Goal: Use online tool/utility: Utilize a website feature to perform a specific function

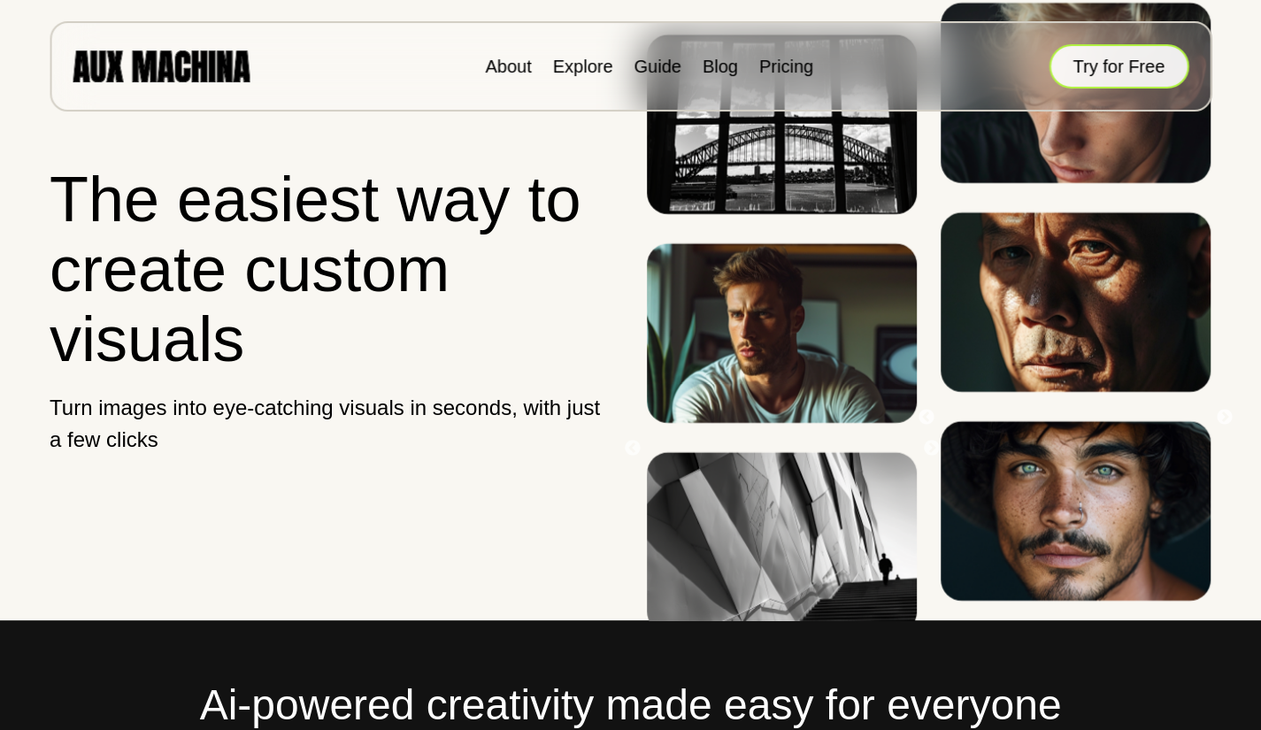
click at [1101, 77] on button "Try for Free" at bounding box center [1118, 66] width 140 height 44
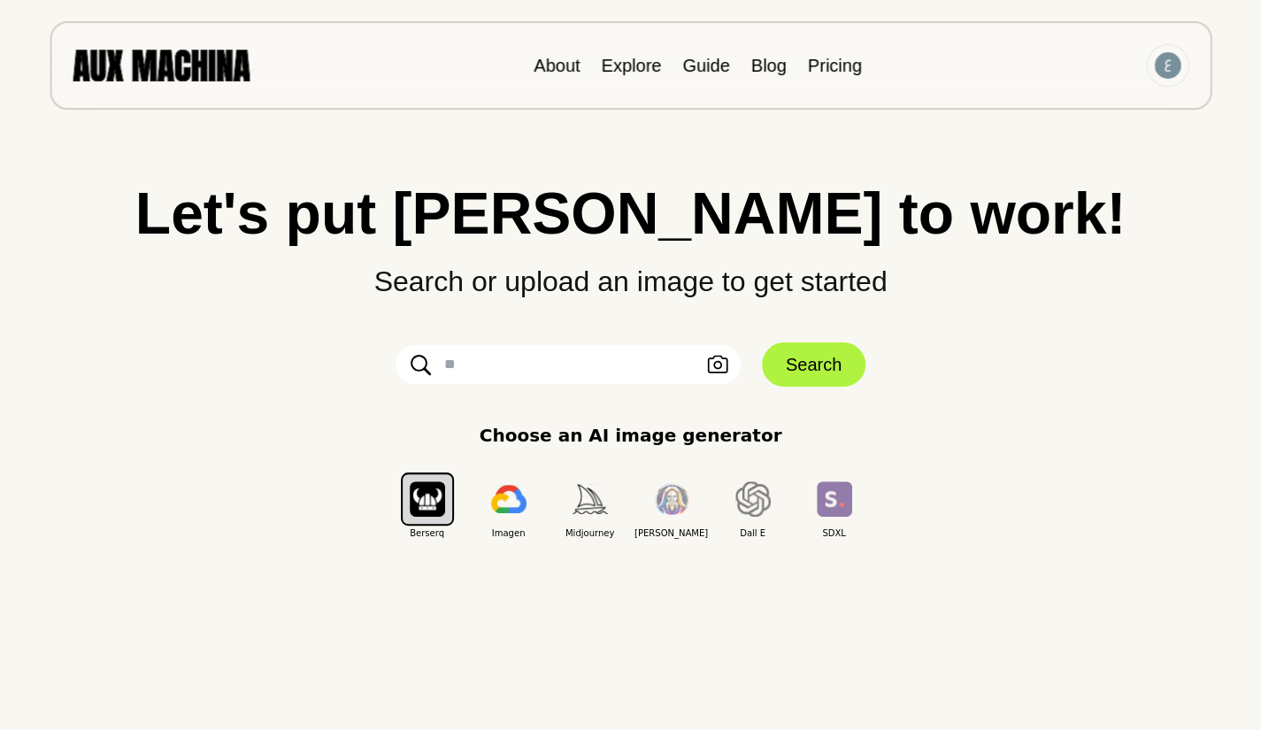
click at [569, 356] on input "text" at bounding box center [567, 364] width 345 height 39
paste input "**********"
type input "*"
paste input "**********"
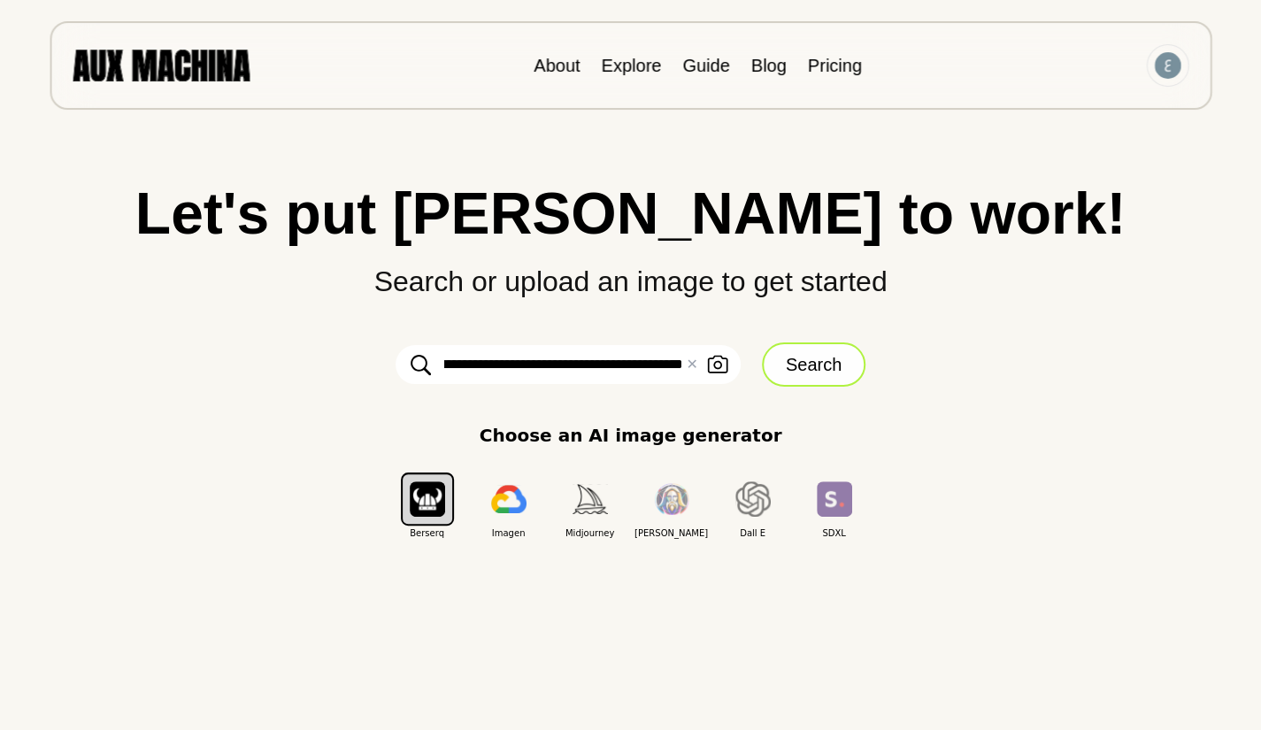
type input "**********"
click at [830, 367] on button "Search" at bounding box center [814, 364] width 104 height 44
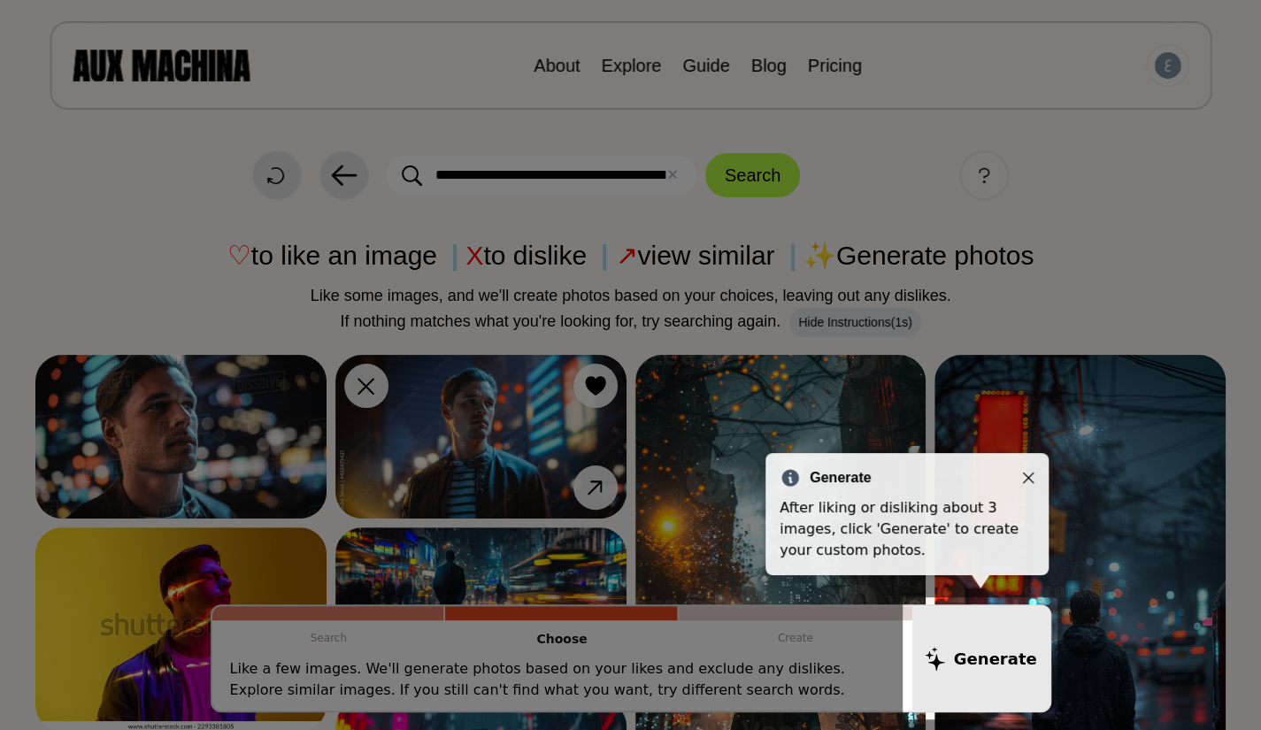
click at [1028, 474] on icon "Close" at bounding box center [1028, 478] width 12 height 12
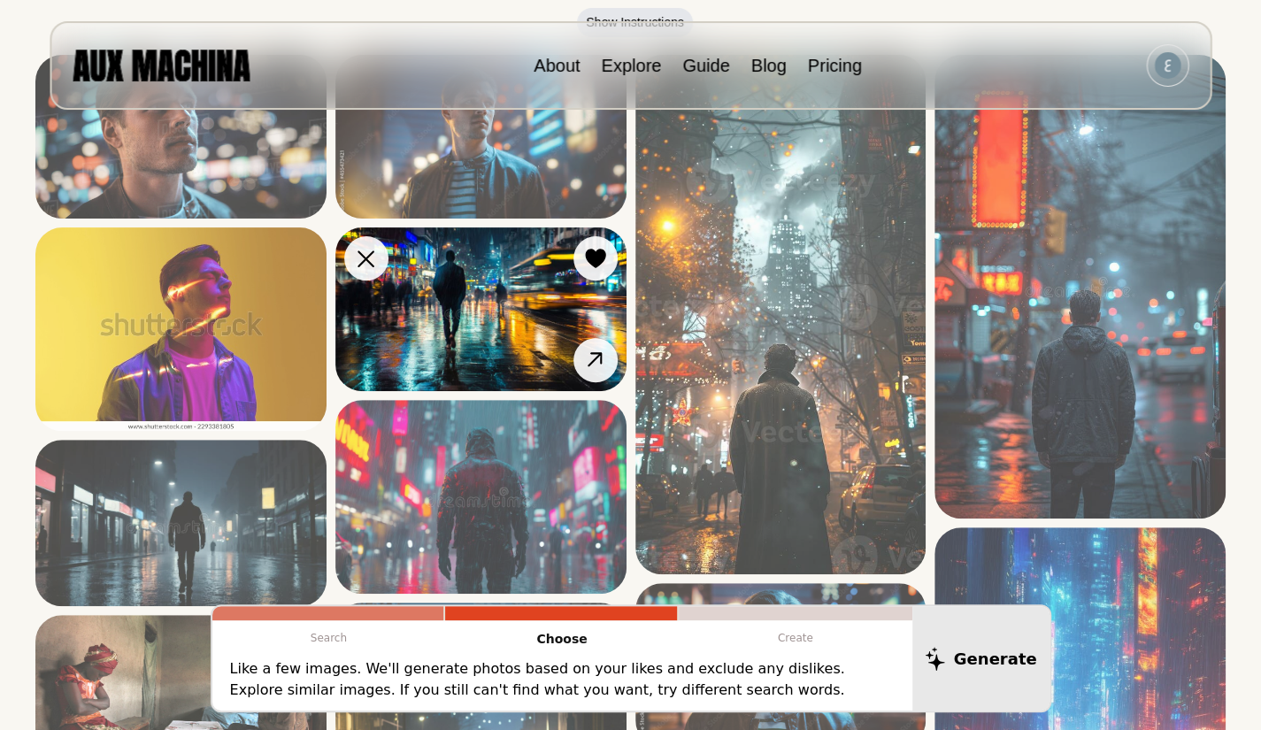
scroll to position [217, 0]
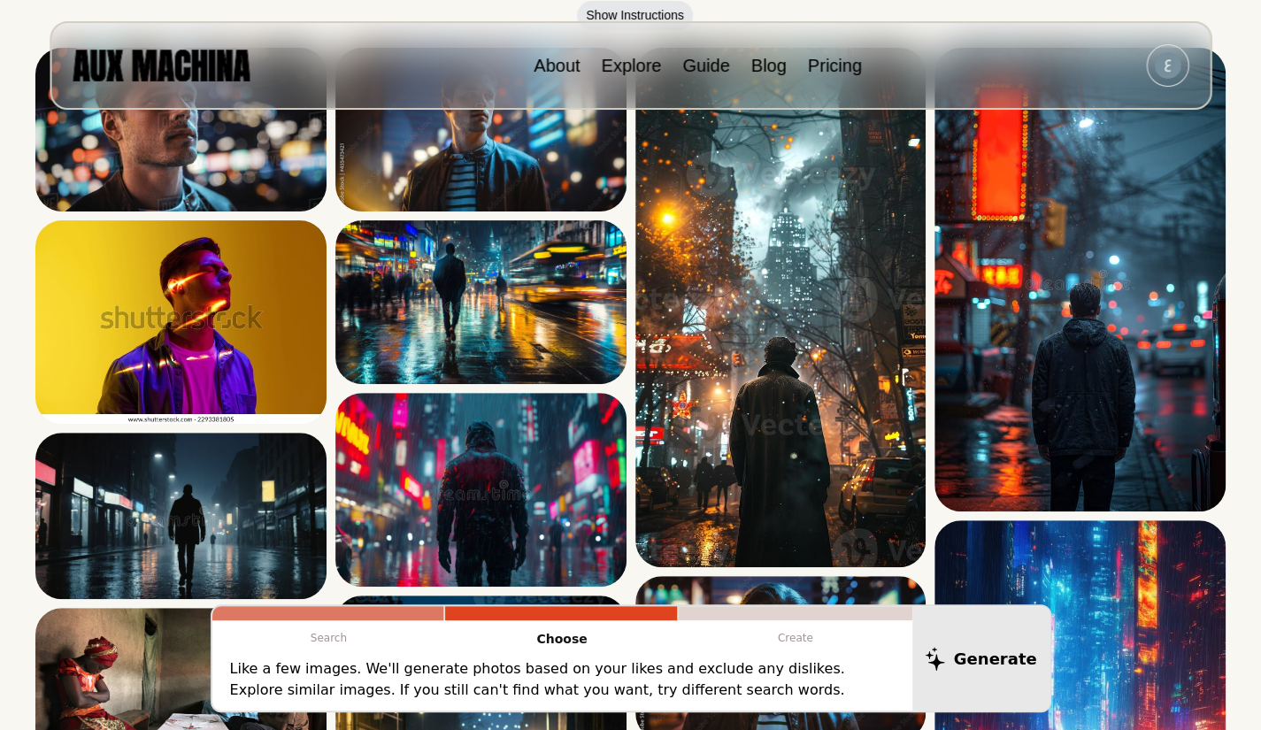
click at [799, 672] on p "Like a few images. We'll generate photos based on your likes and exclude any di…" at bounding box center [562, 679] width 664 height 42
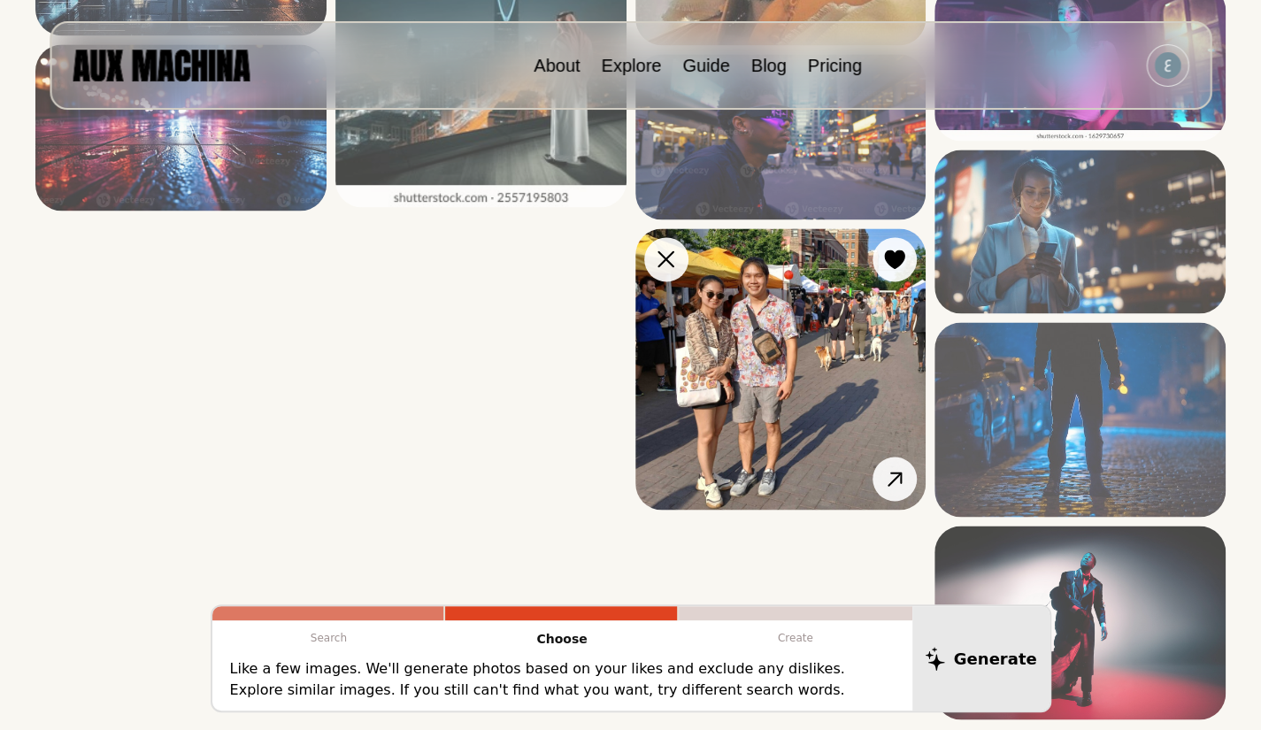
scroll to position [1464, 0]
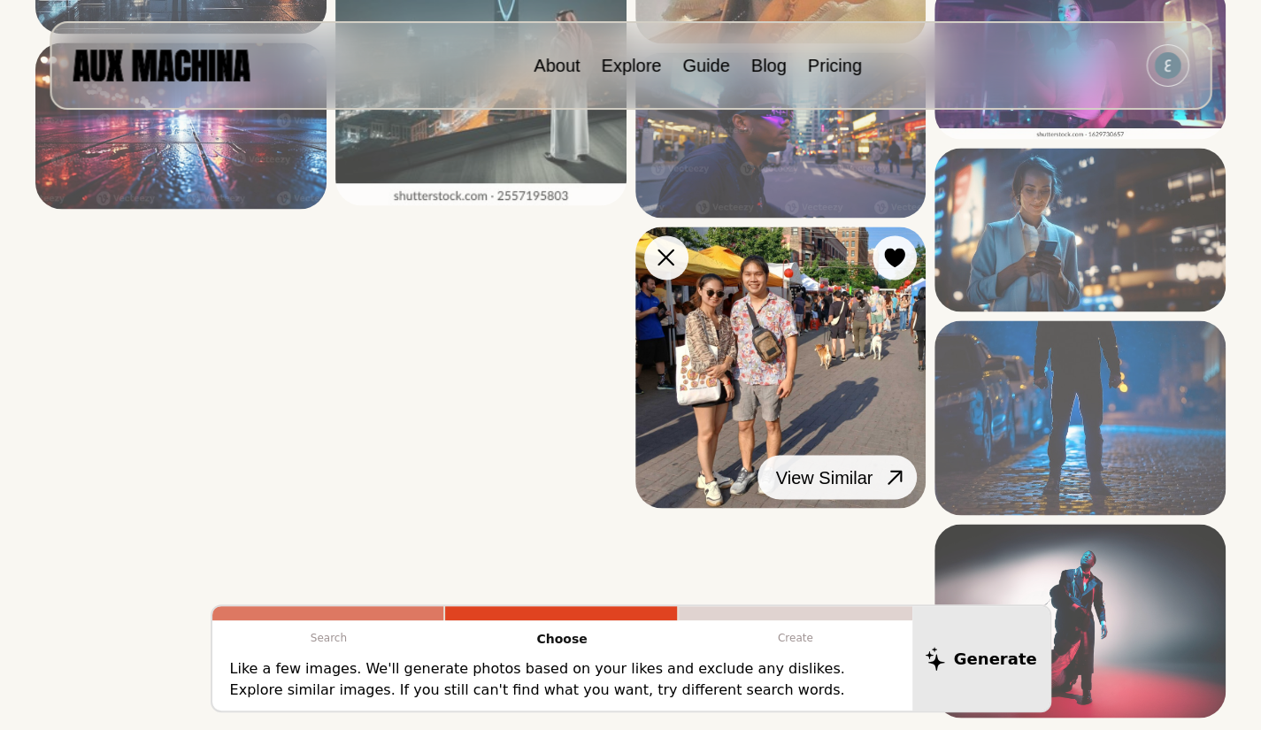
click at [885, 479] on icon at bounding box center [895, 477] width 26 height 26
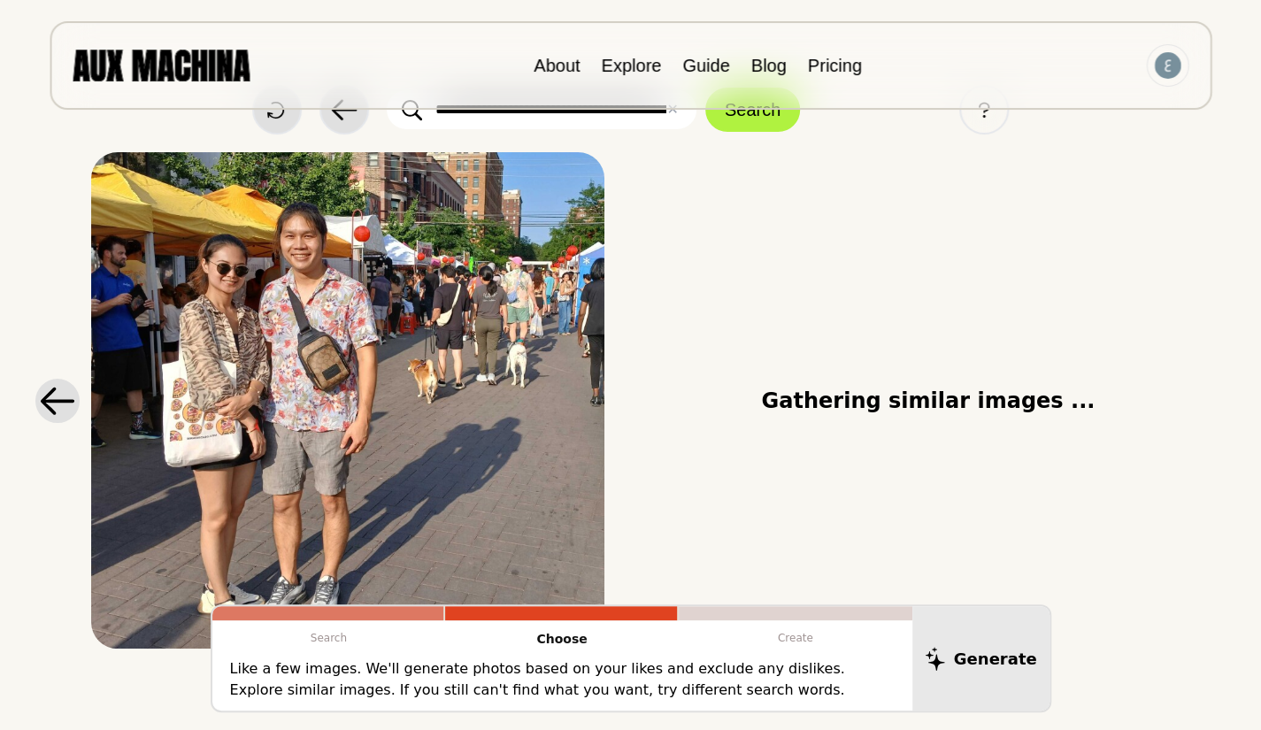
scroll to position [69, 0]
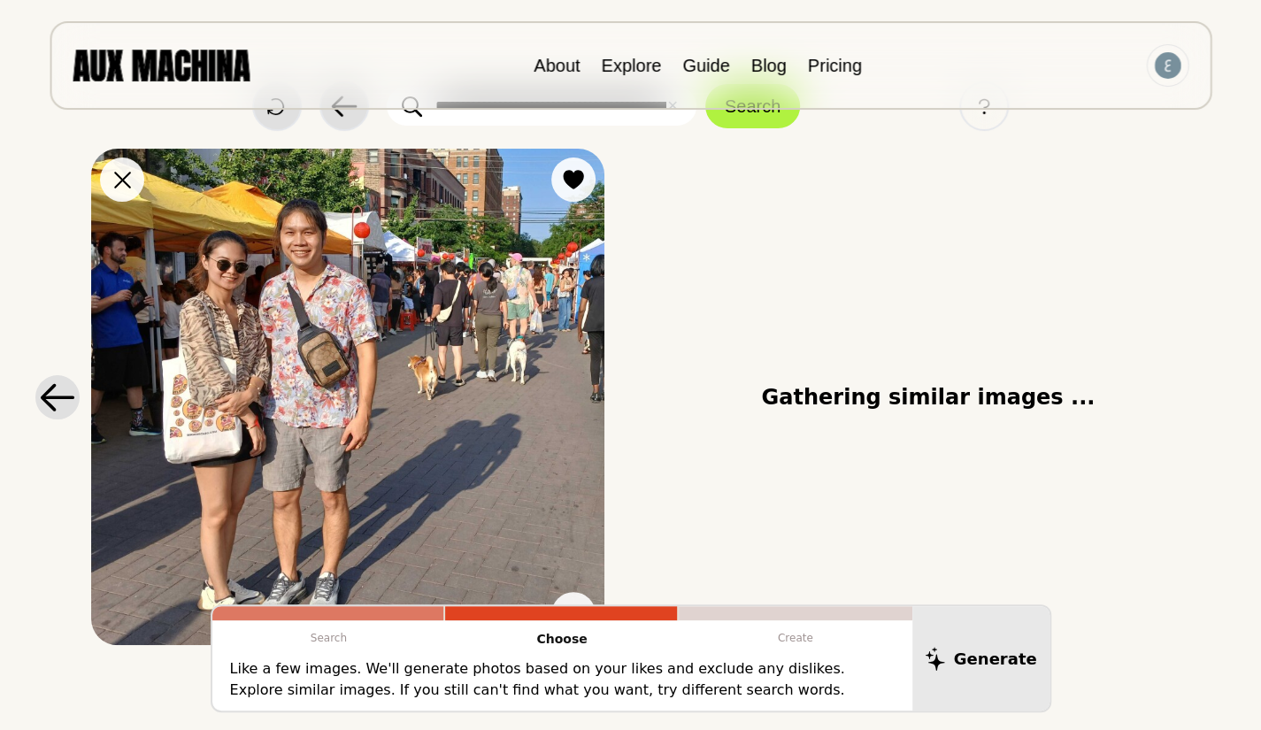
click at [517, 362] on img at bounding box center [347, 397] width 512 height 496
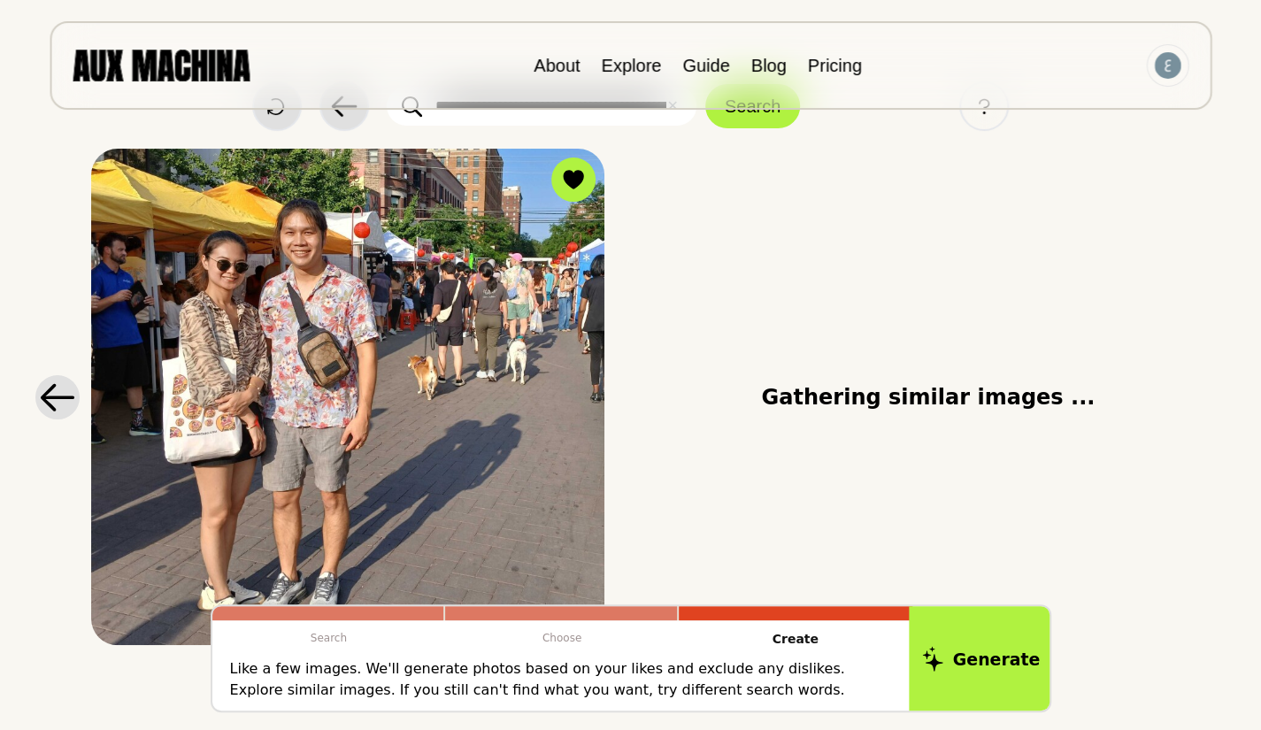
click at [948, 645] on button "Generate" at bounding box center [981, 658] width 144 height 110
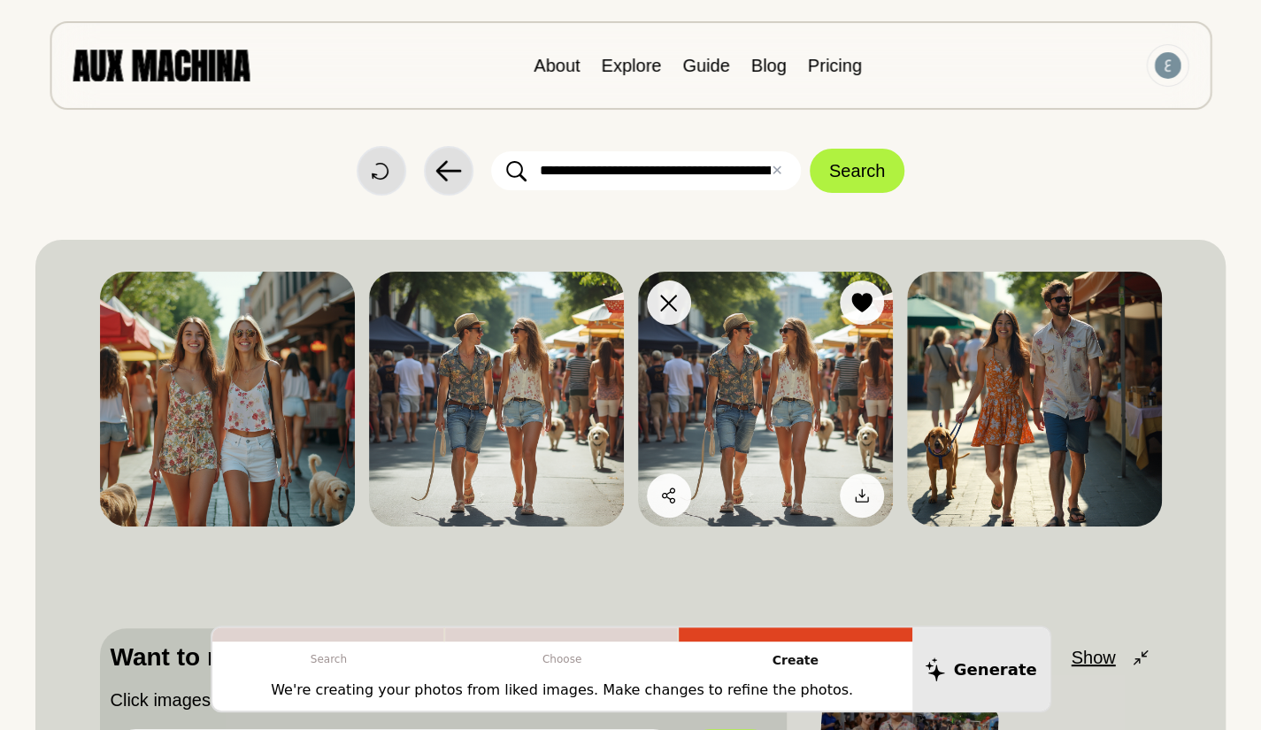
scroll to position [0, 0]
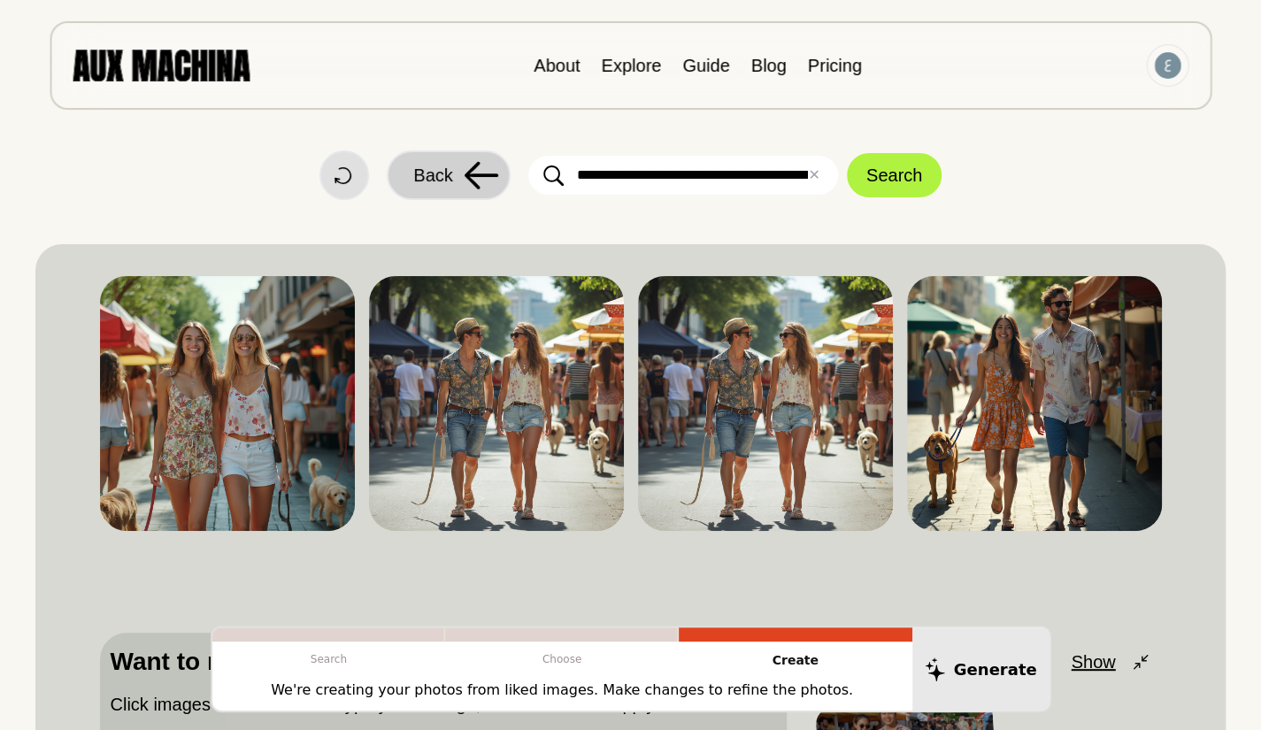
click at [449, 190] on button "Back" at bounding box center [449, 175] width 124 height 50
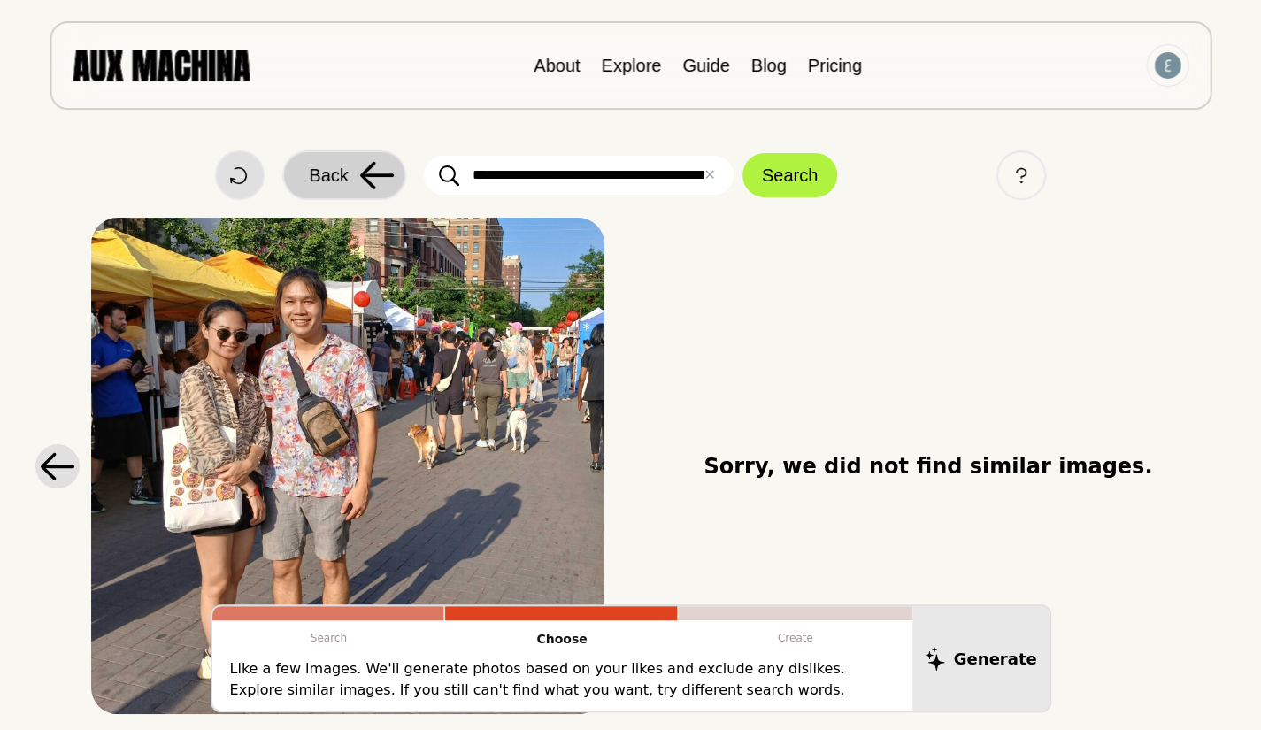
click at [333, 177] on span "Back" at bounding box center [328, 175] width 39 height 27
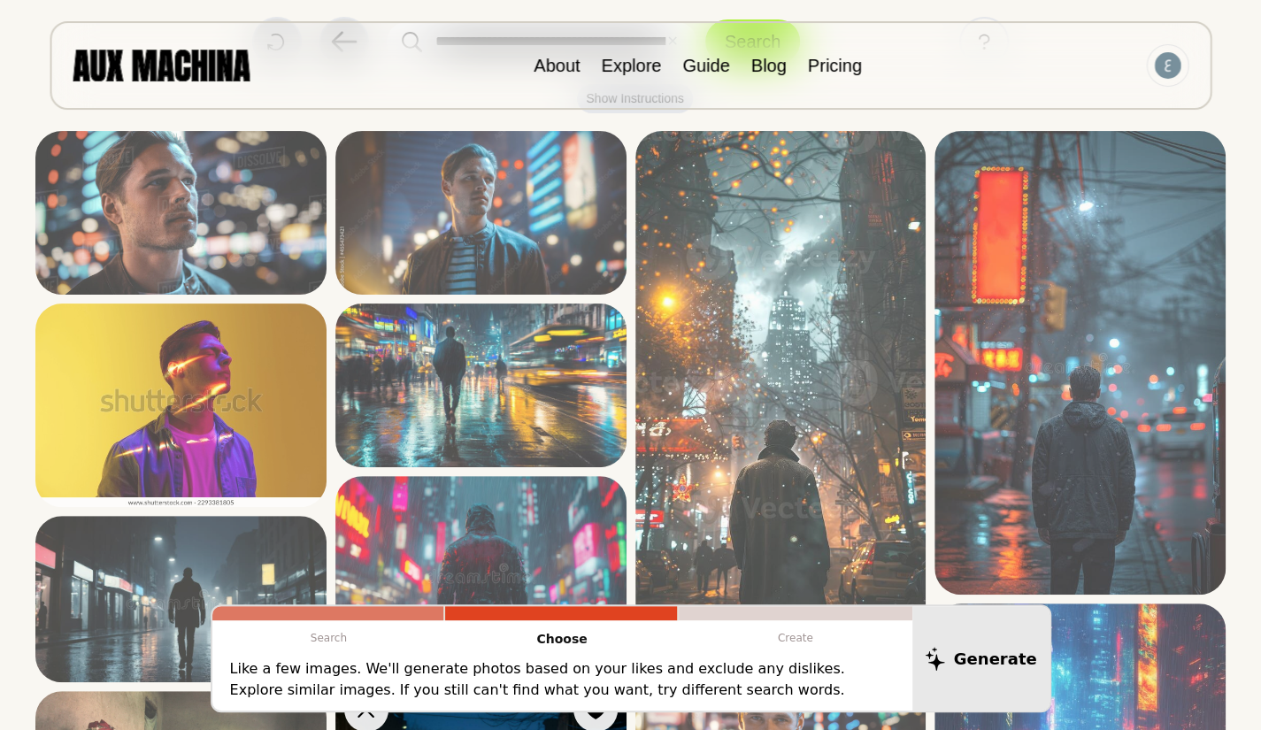
scroll to position [132, 0]
